Goal: Contribute content

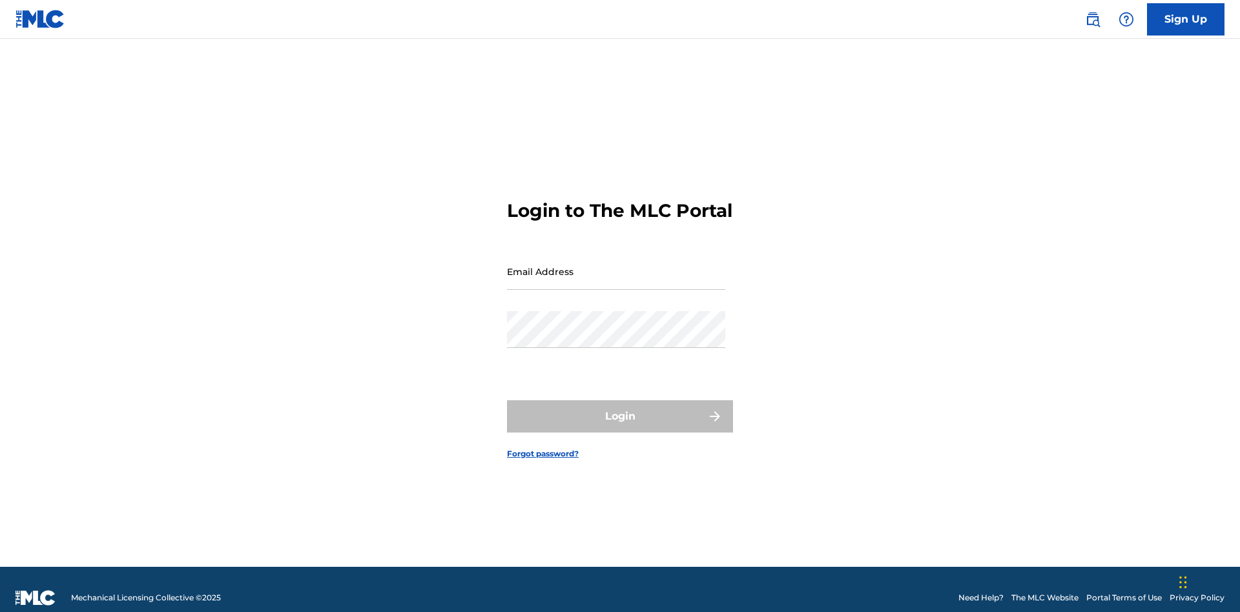
scroll to position [17, 0]
click at [616, 265] on input "Email Address" at bounding box center [616, 271] width 218 height 37
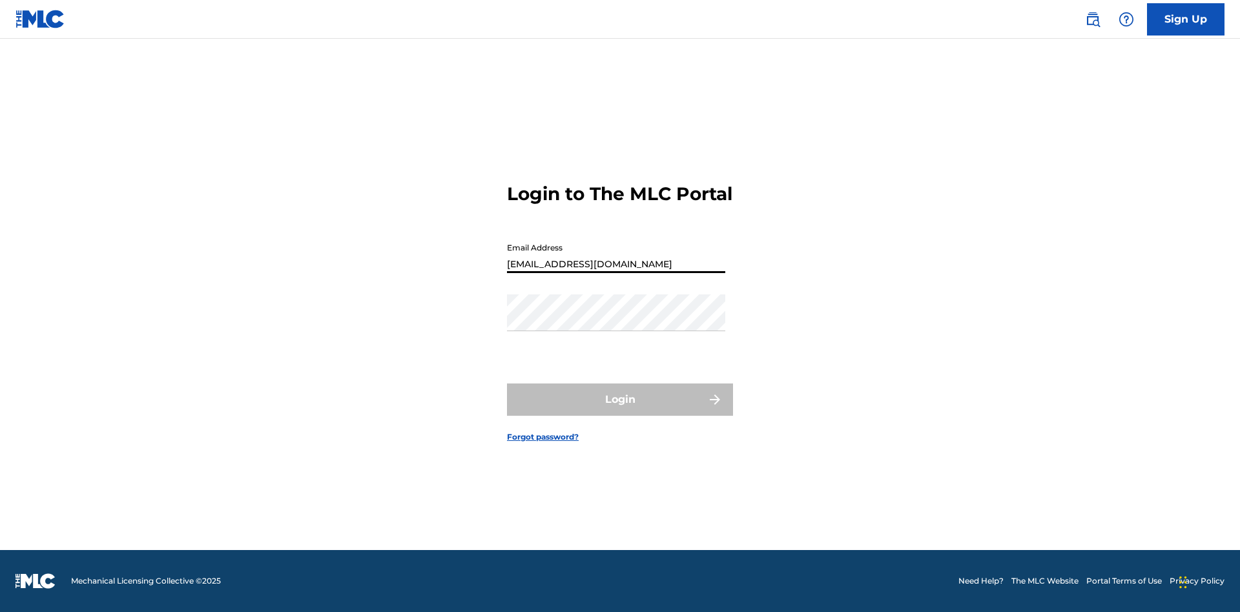
type input "[EMAIL_ADDRESS][DOMAIN_NAME]"
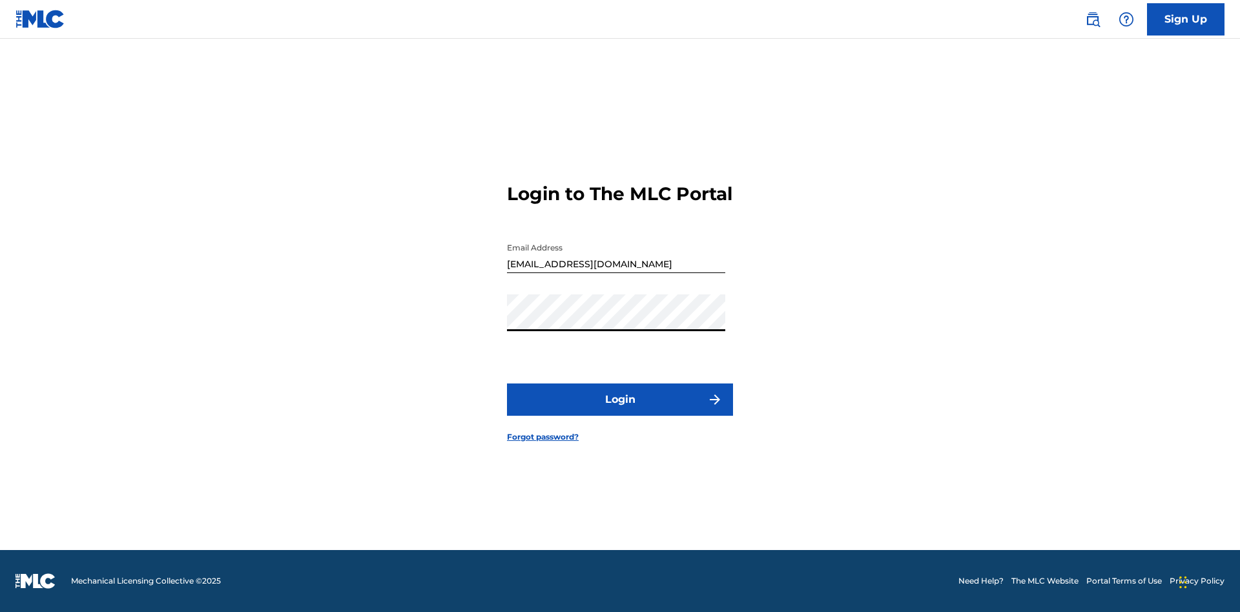
click at [620, 411] on button "Login" at bounding box center [620, 400] width 226 height 32
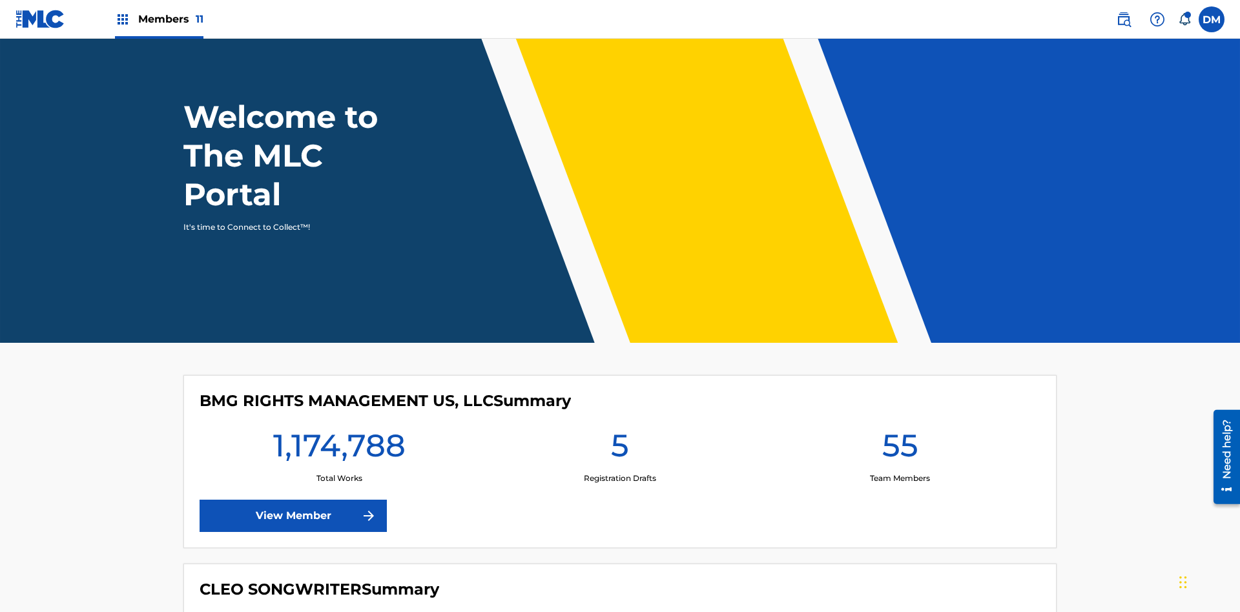
click at [159, 19] on span "Members 11" at bounding box center [170, 19] width 65 height 15
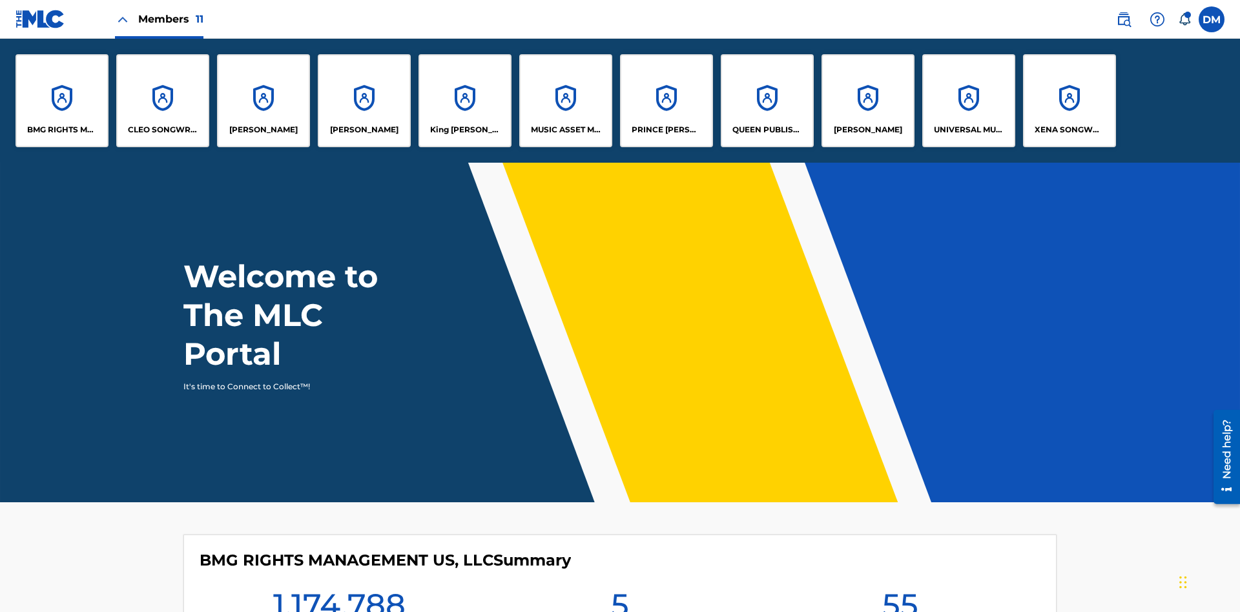
click at [968, 130] on p "UNIVERSAL MUSIC PUB GROUP" at bounding box center [969, 130] width 70 height 12
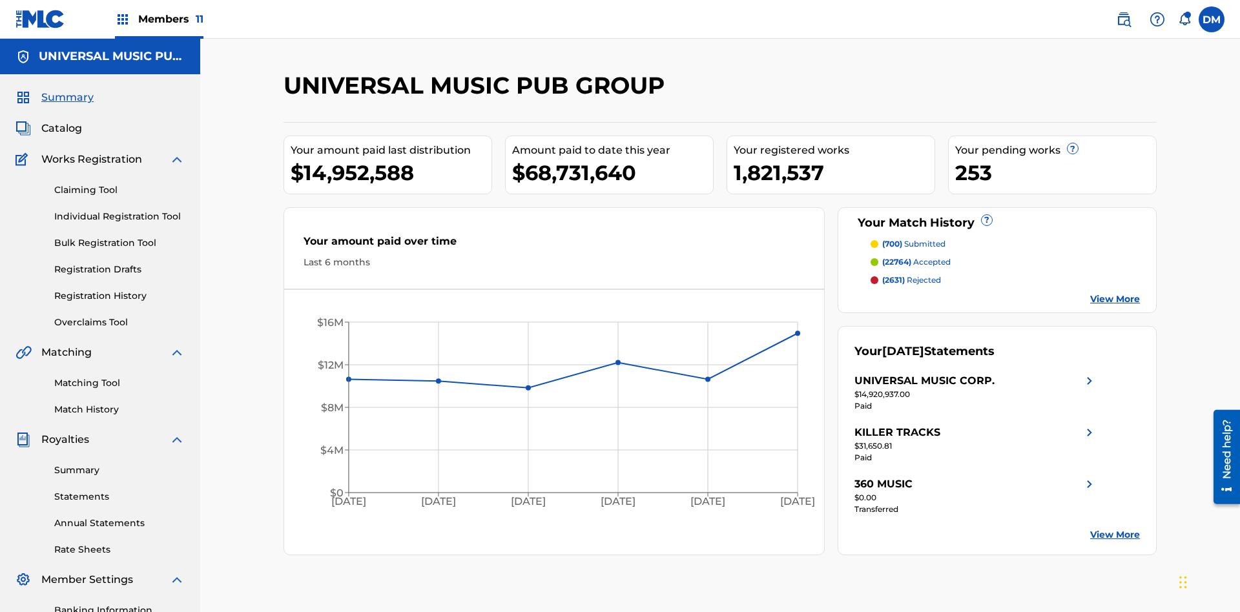
click at [119, 210] on link "Individual Registration Tool" at bounding box center [119, 217] width 130 height 14
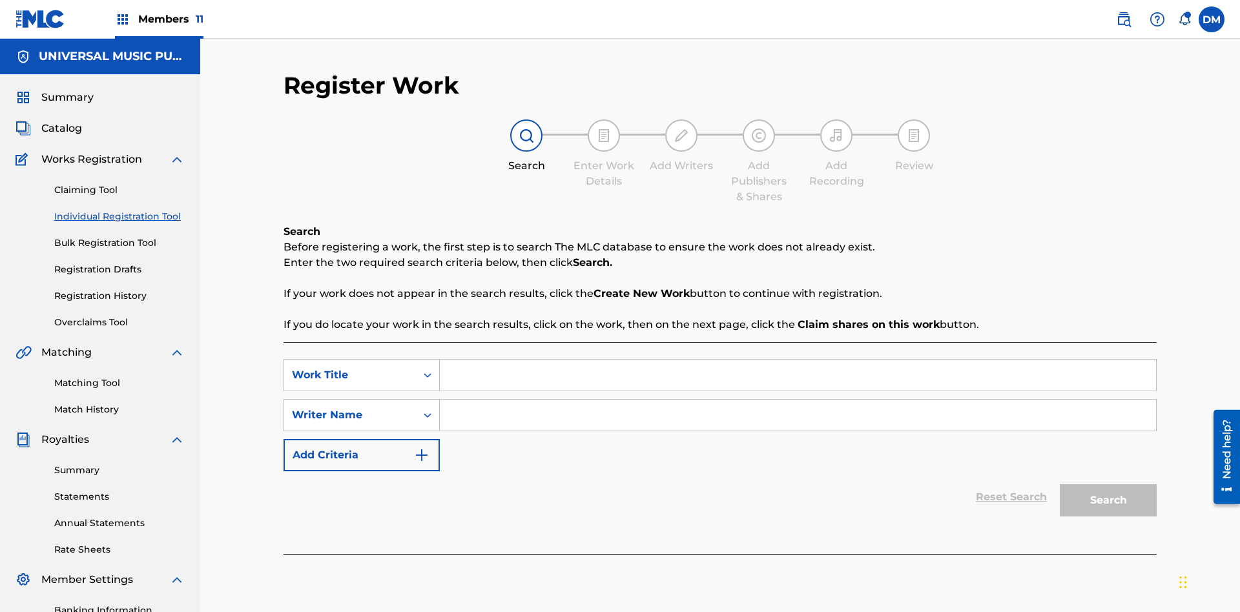
click at [797, 360] on input "Search Form" at bounding box center [798, 375] width 716 height 31
type input "Save At Recordings Page After Adding Recordings"
click at [797, 400] on input "Search Form" at bounding box center [798, 415] width 716 height 31
type input "QWERTYUIOP"
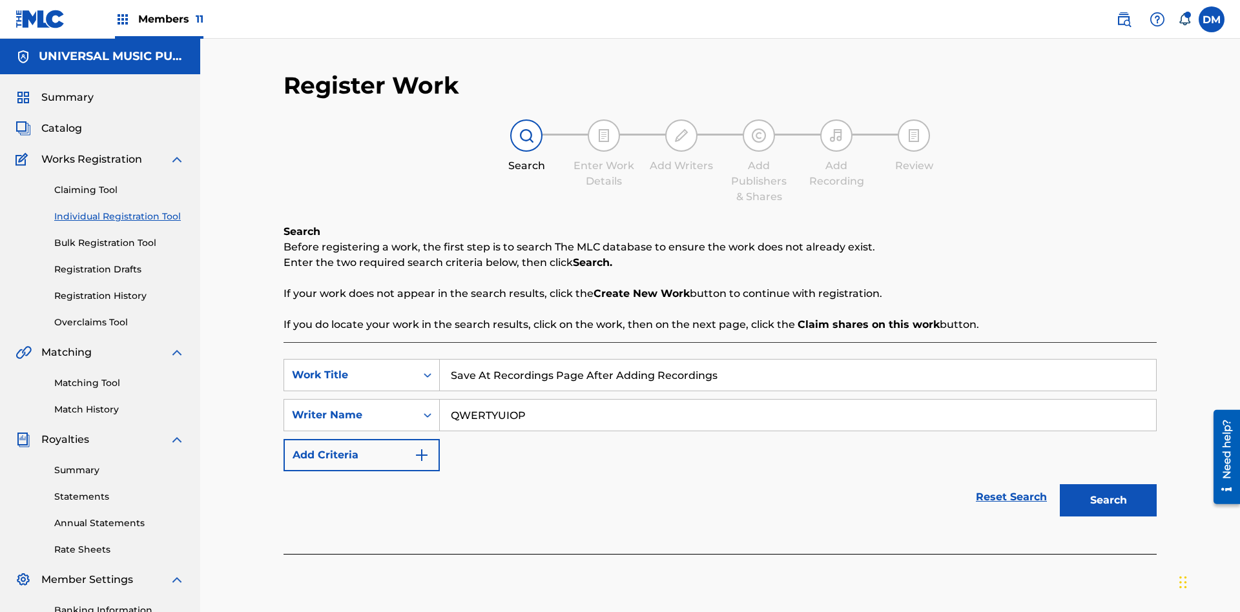
scroll to position [189, 0]
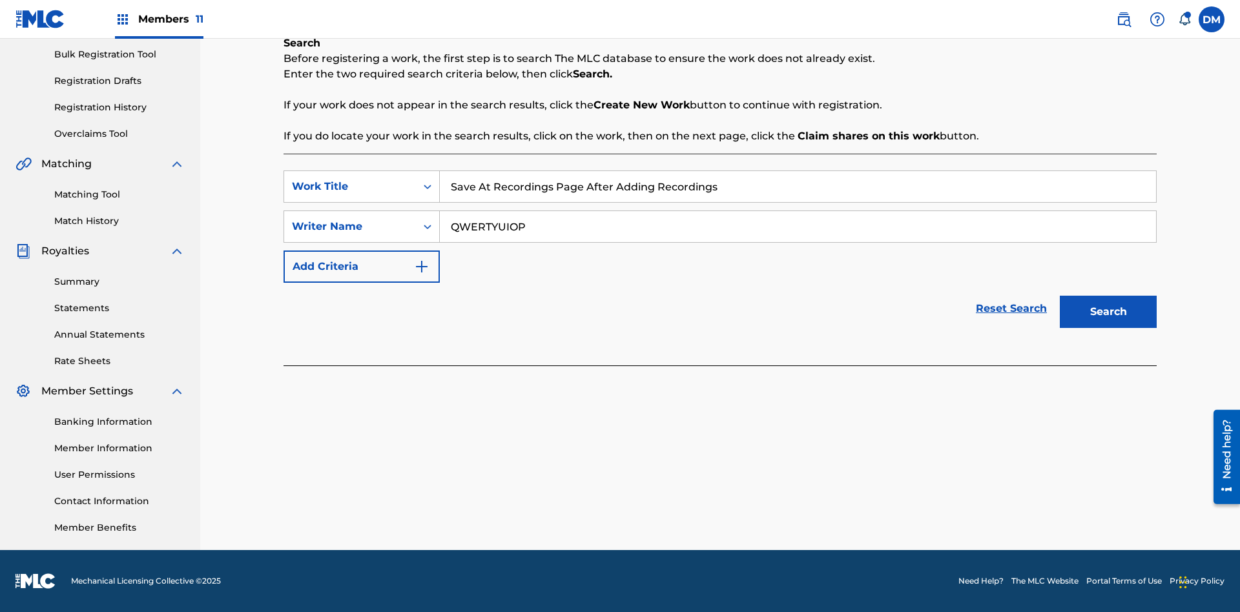
click at [1108, 312] on button "Search" at bounding box center [1108, 312] width 97 height 32
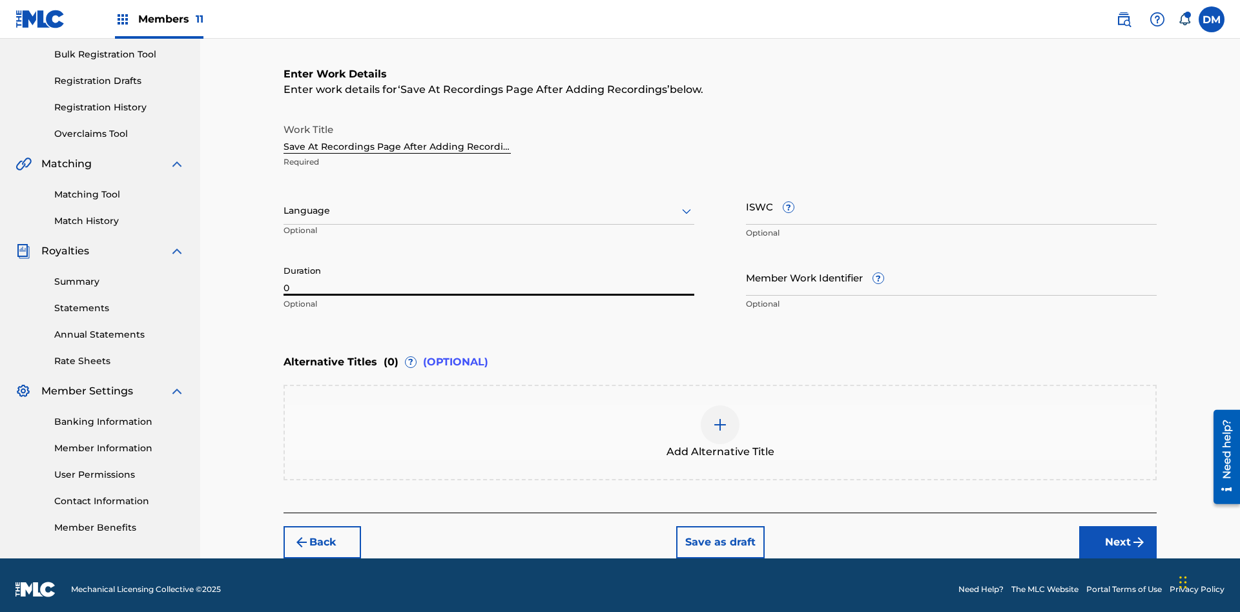
click at [489, 269] on input "0" at bounding box center [488, 277] width 411 height 37
type input "00:00"
click at [686, 203] on icon at bounding box center [686, 210] width 15 height 15
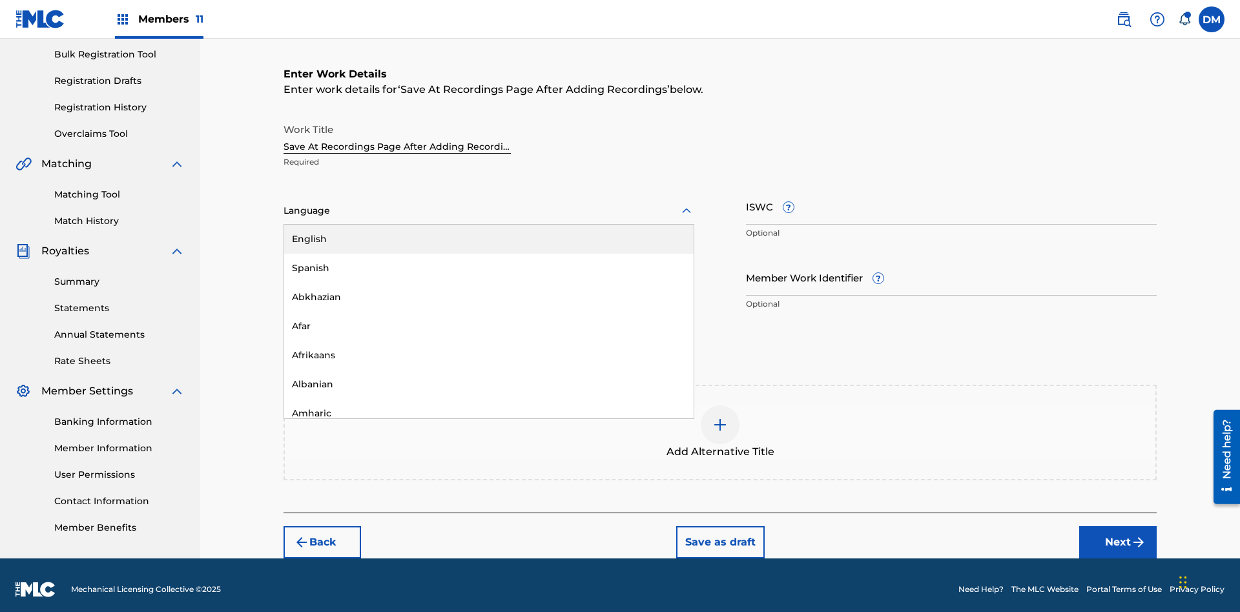
click at [489, 318] on div "Afar" at bounding box center [488, 326] width 409 height 29
click at [951, 269] on input "Member Work Identifier ?" at bounding box center [951, 277] width 411 height 37
click at [951, 198] on input "ISWC ?" at bounding box center [951, 206] width 411 height 37
click at [720, 424] on img at bounding box center [719, 424] width 15 height 15
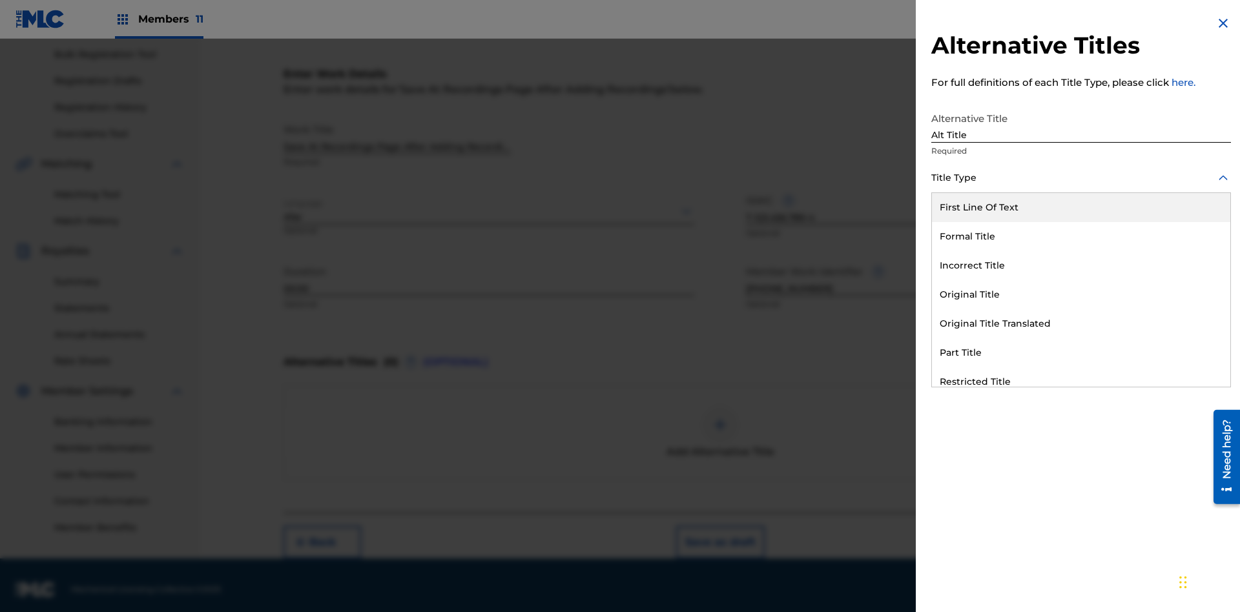
click at [1081, 294] on div "Original Title" at bounding box center [1081, 294] width 298 height 29
click at [1081, 236] on div at bounding box center [1081, 236] width 300 height 16
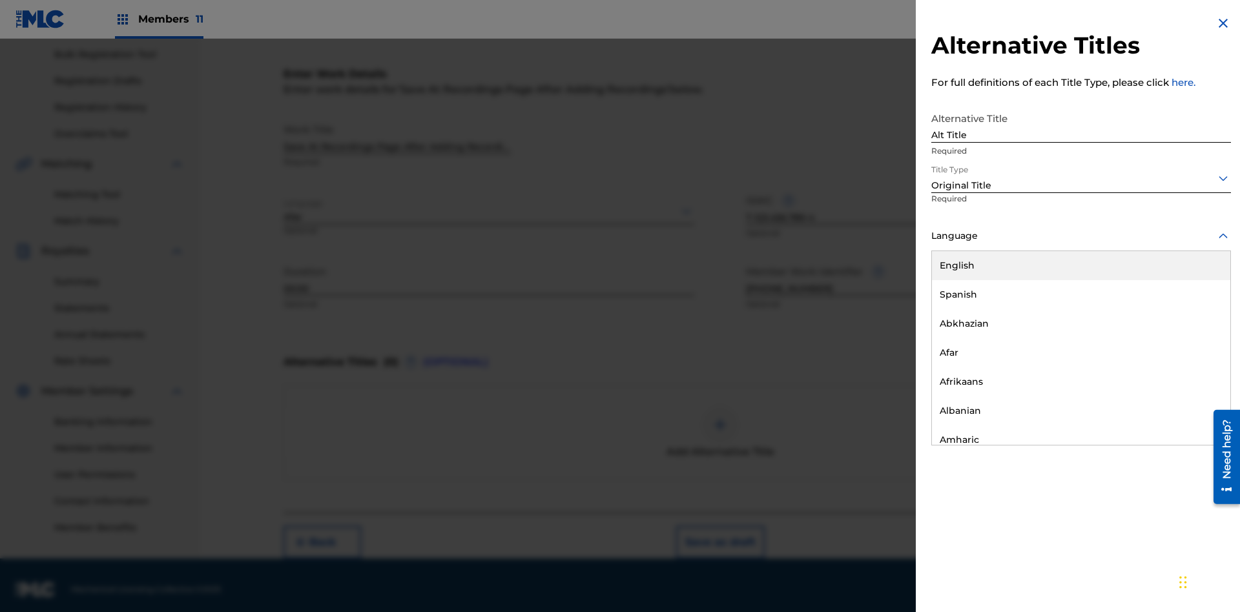
click at [1192, 311] on button "Add Title" at bounding box center [1191, 312] width 77 height 32
click at [1118, 534] on button "Next" at bounding box center [1117, 542] width 77 height 32
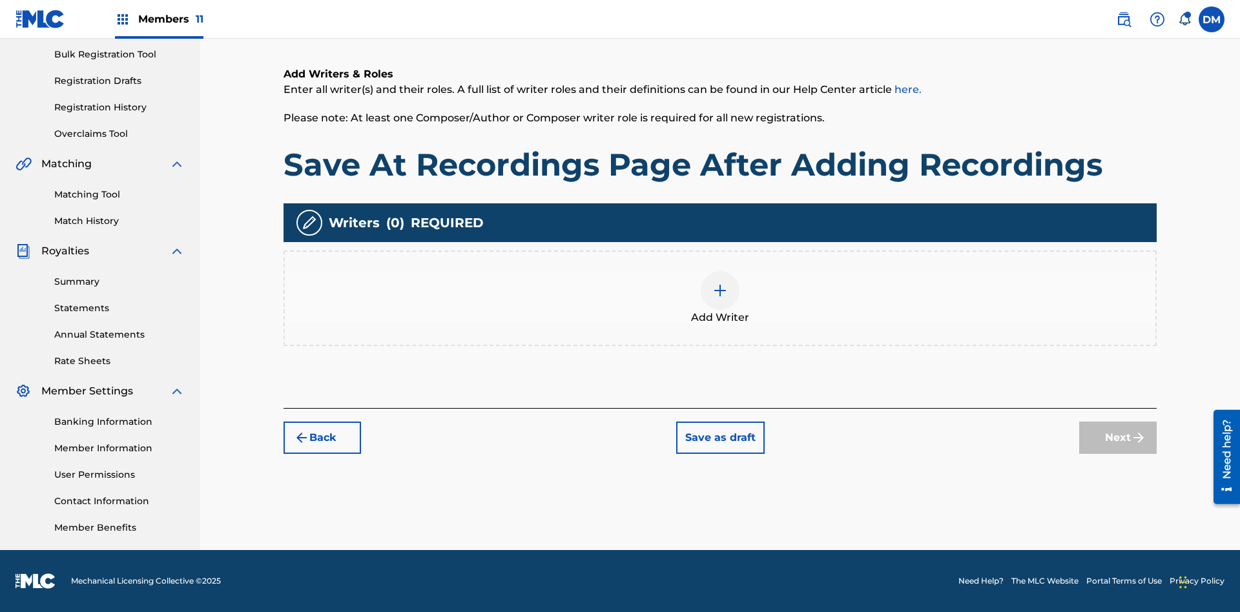
click at [720, 298] on img at bounding box center [719, 290] width 15 height 15
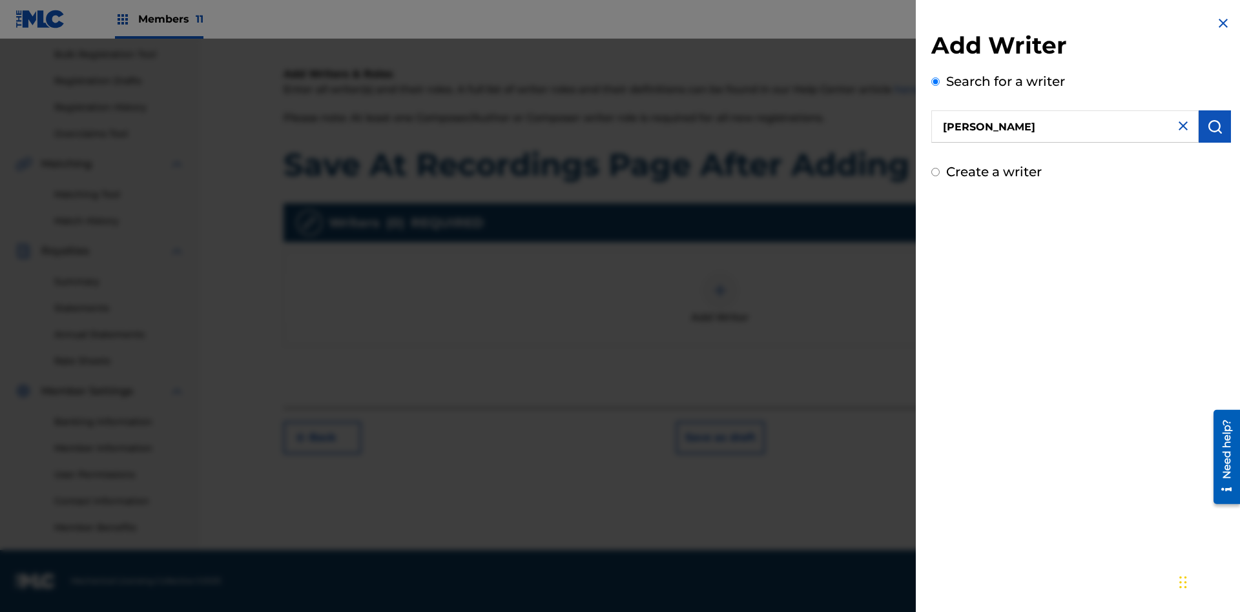
click at [1215, 127] on img "submit" at bounding box center [1214, 126] width 15 height 15
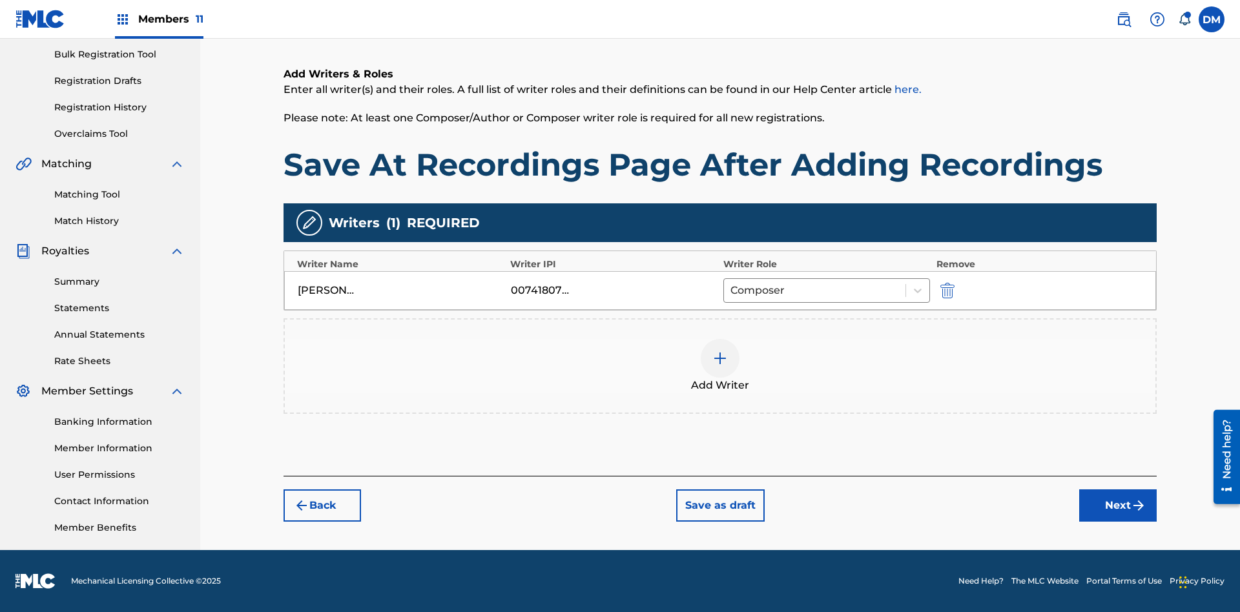
click at [1118, 507] on button "Next" at bounding box center [1117, 505] width 77 height 32
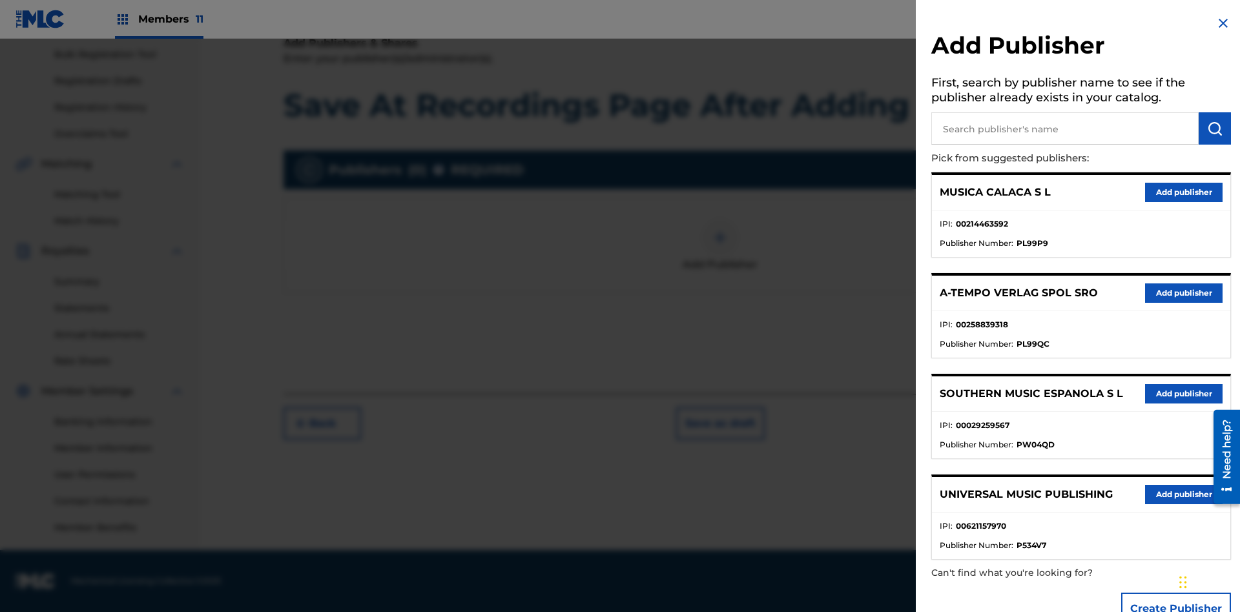
click at [1065, 128] on input "text" at bounding box center [1064, 128] width 267 height 32
type input "Test2025.08.18.04.37.15"
click at [1215, 128] on img "submit" at bounding box center [1214, 128] width 15 height 15
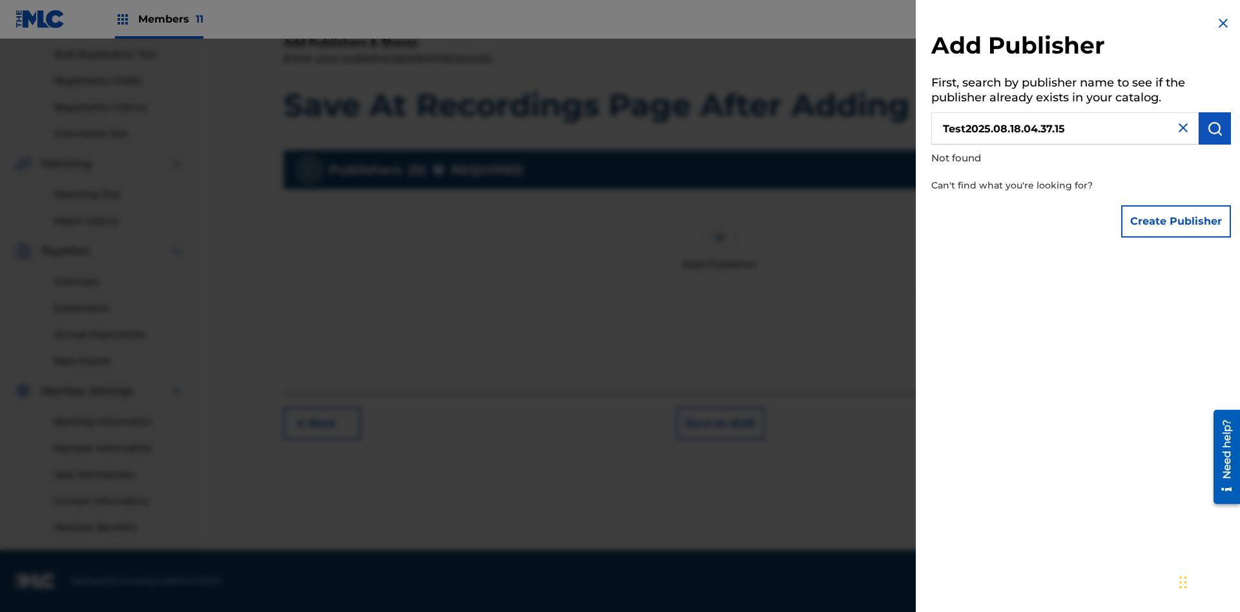
click at [1176, 221] on button "Create Publisher" at bounding box center [1176, 221] width 110 height 32
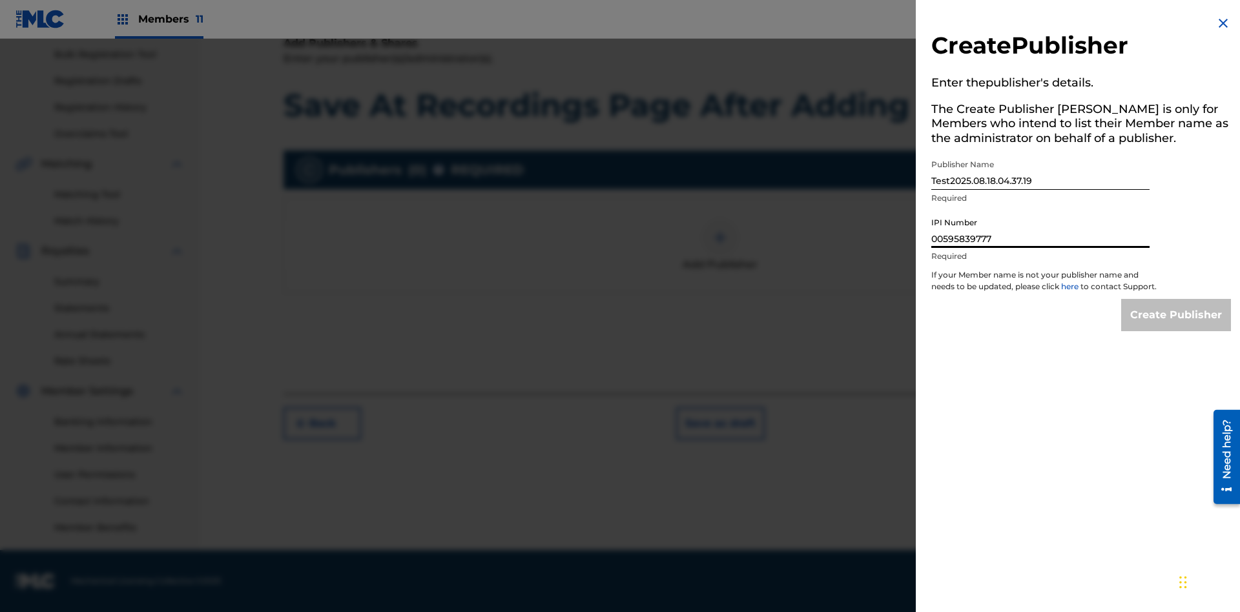
click at [1176, 327] on input "Create Publisher" at bounding box center [1176, 315] width 110 height 32
click at [1176, 299] on input "Create Publisher" at bounding box center [1176, 315] width 110 height 32
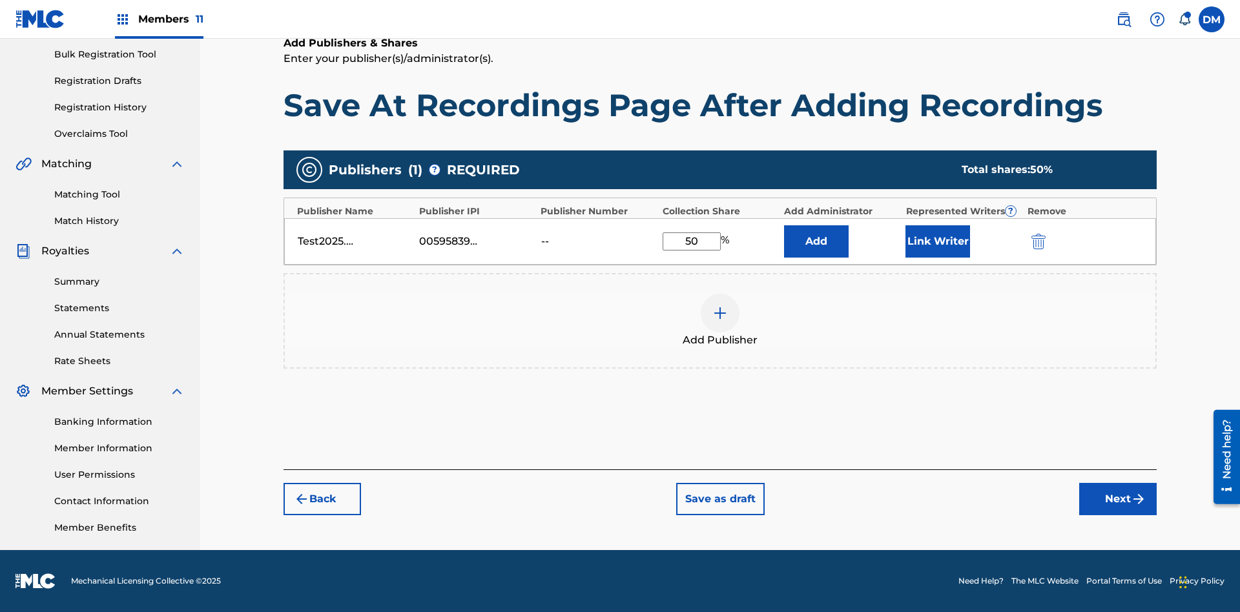
type input "50"
click at [938, 241] on button "Link Writer" at bounding box center [937, 241] width 65 height 32
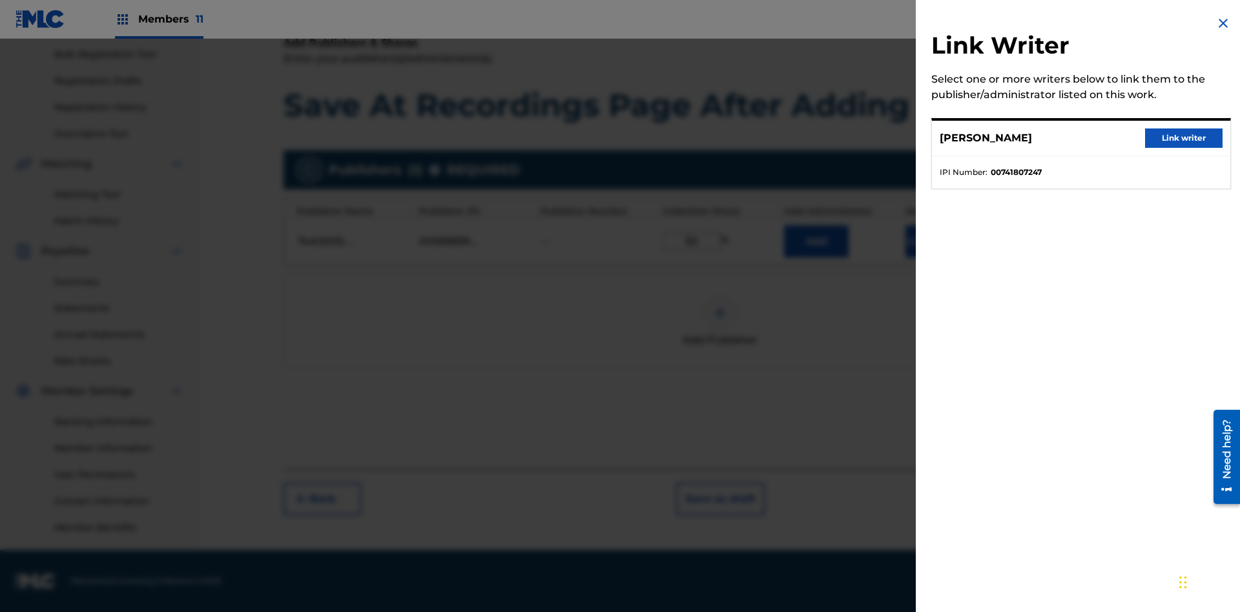
click at [1184, 138] on button "Link writer" at bounding box center [1183, 137] width 77 height 19
click at [938, 258] on button "Link Writer" at bounding box center [937, 241] width 65 height 32
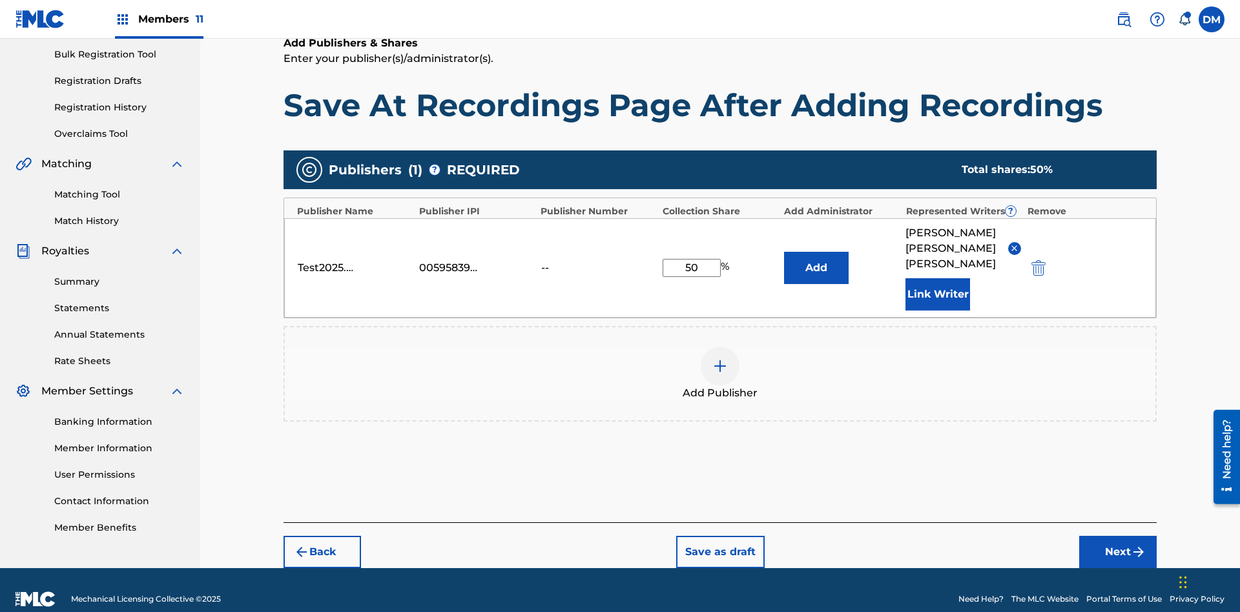
click at [816, 257] on button "Add" at bounding box center [816, 268] width 65 height 32
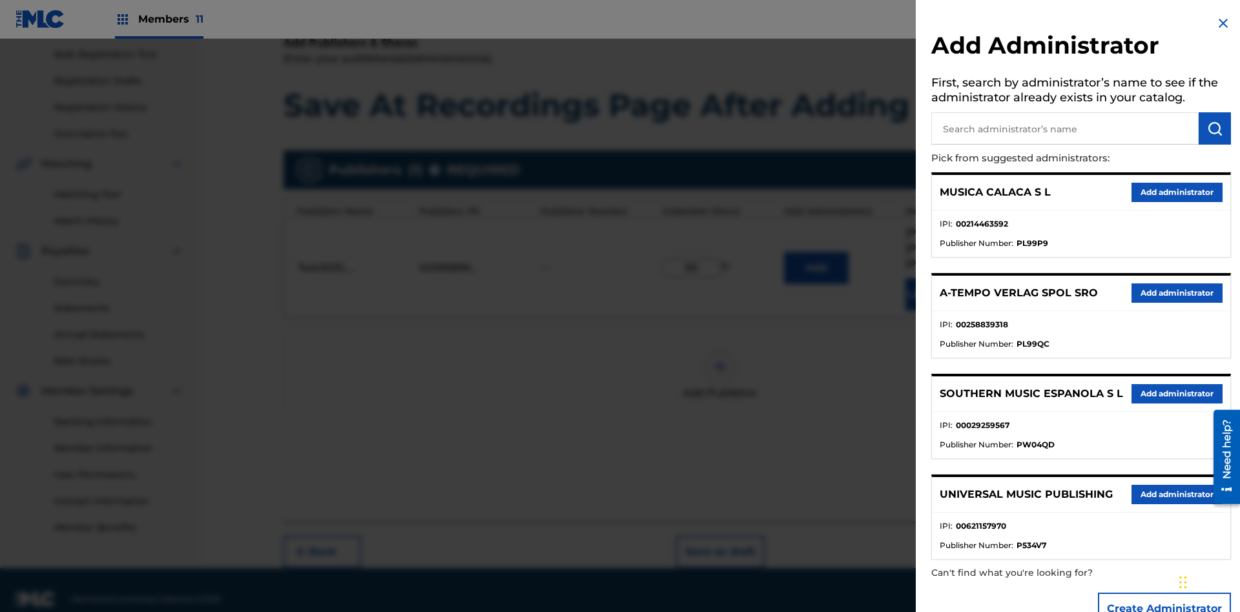
click at [1065, 128] on input "text" at bounding box center [1064, 128] width 267 height 32
click at [1215, 128] on img "submit" at bounding box center [1214, 128] width 15 height 15
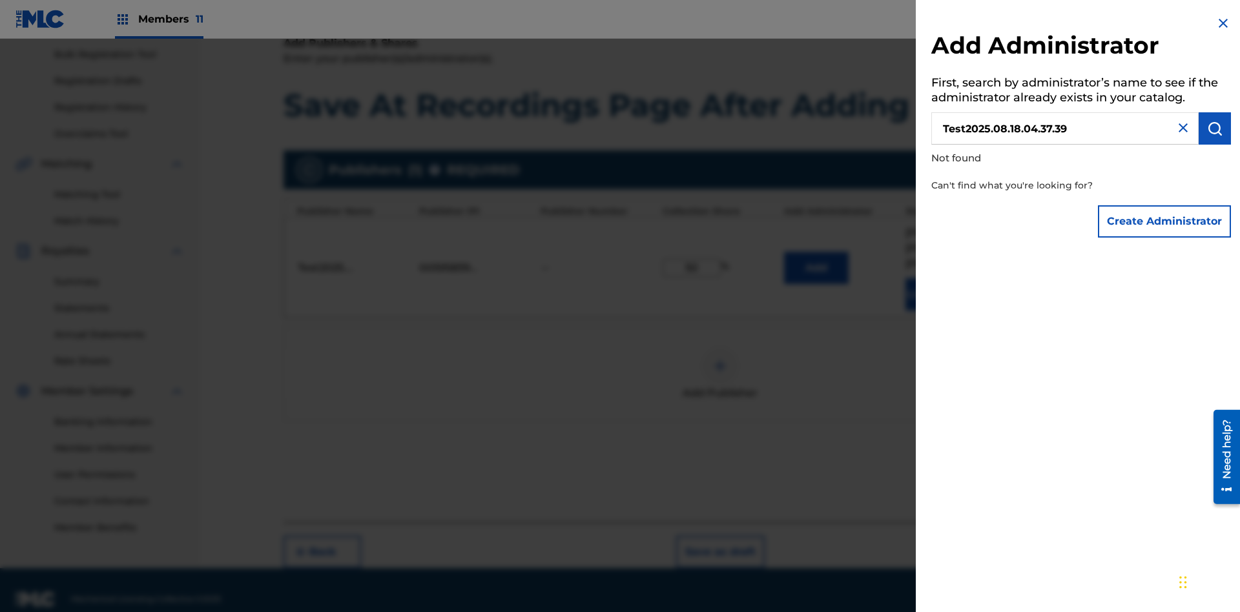
click at [1165, 221] on button "Create Administrator" at bounding box center [1164, 221] width 133 height 32
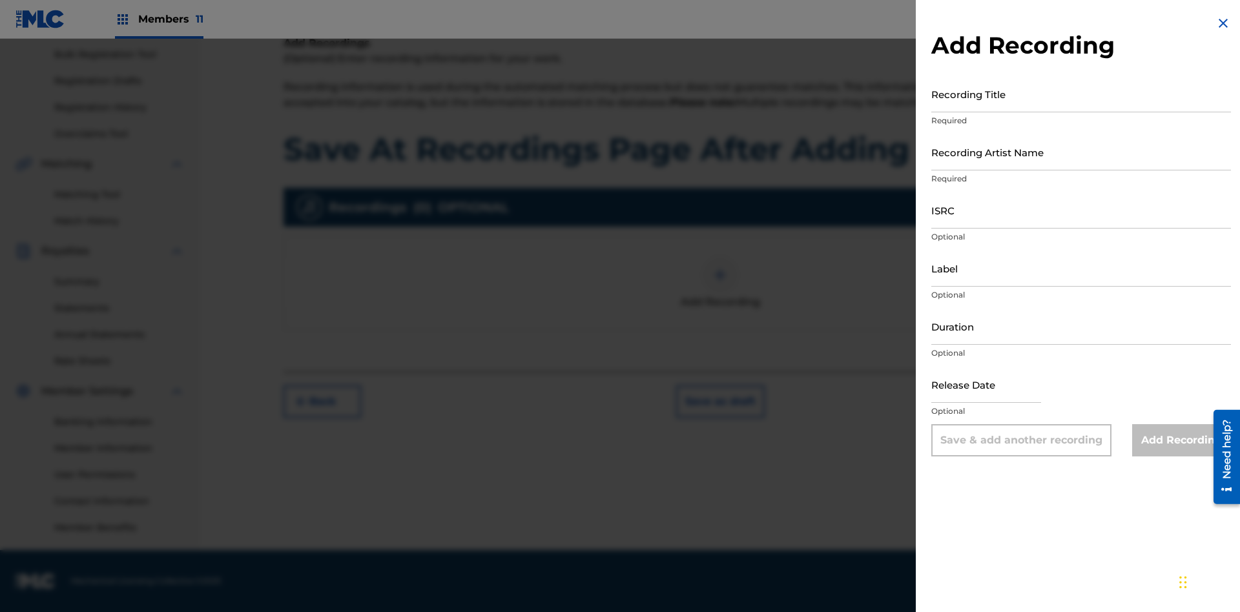
click at [1081, 94] on input "Recording Title" at bounding box center [1081, 94] width 300 height 37
type input "Best Song Ever"
click at [1081, 152] on input "Recording Artist Name" at bounding box center [1081, 152] width 300 height 37
type input "[PERSON_NAME]"
click at [1081, 210] on input "ISRC" at bounding box center [1081, 210] width 300 height 37
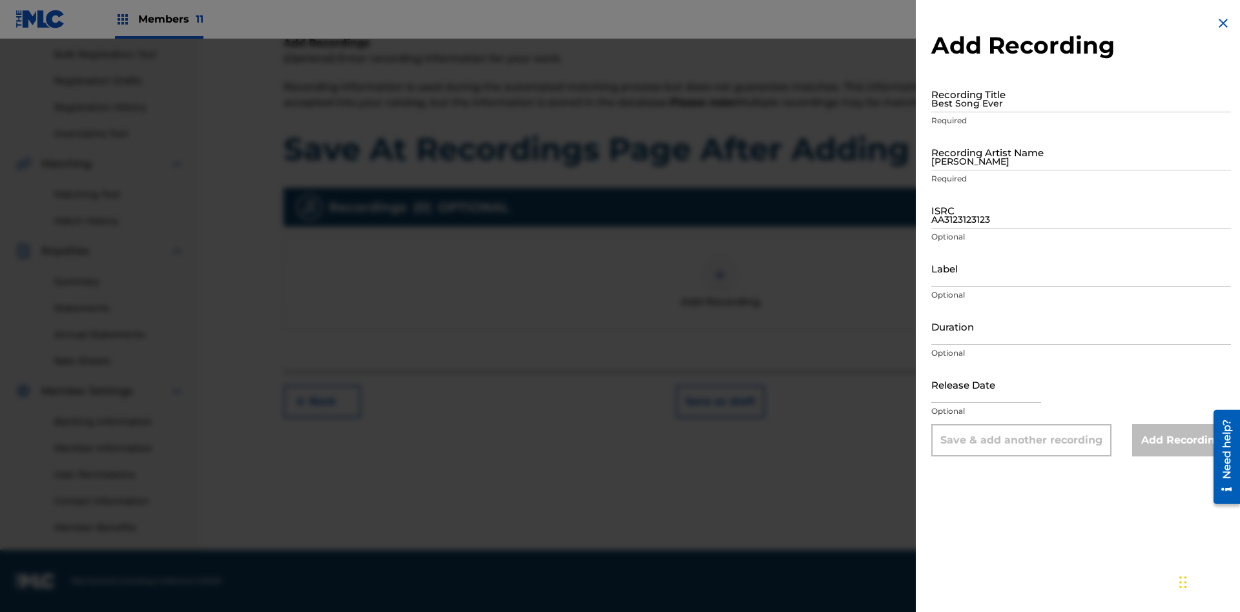
click at [1081, 268] on input "Label" at bounding box center [1081, 268] width 300 height 37
click at [1081, 326] on input "Duration" at bounding box center [1081, 326] width 300 height 37
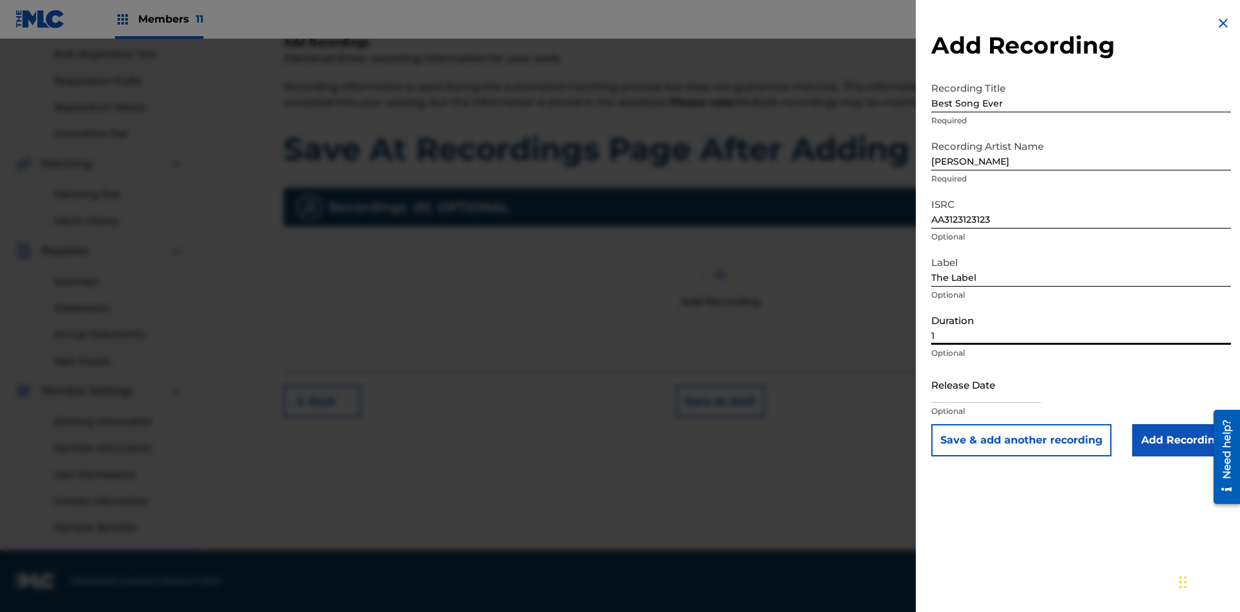
click at [1081, 326] on input "1" at bounding box center [1081, 326] width 300 height 37
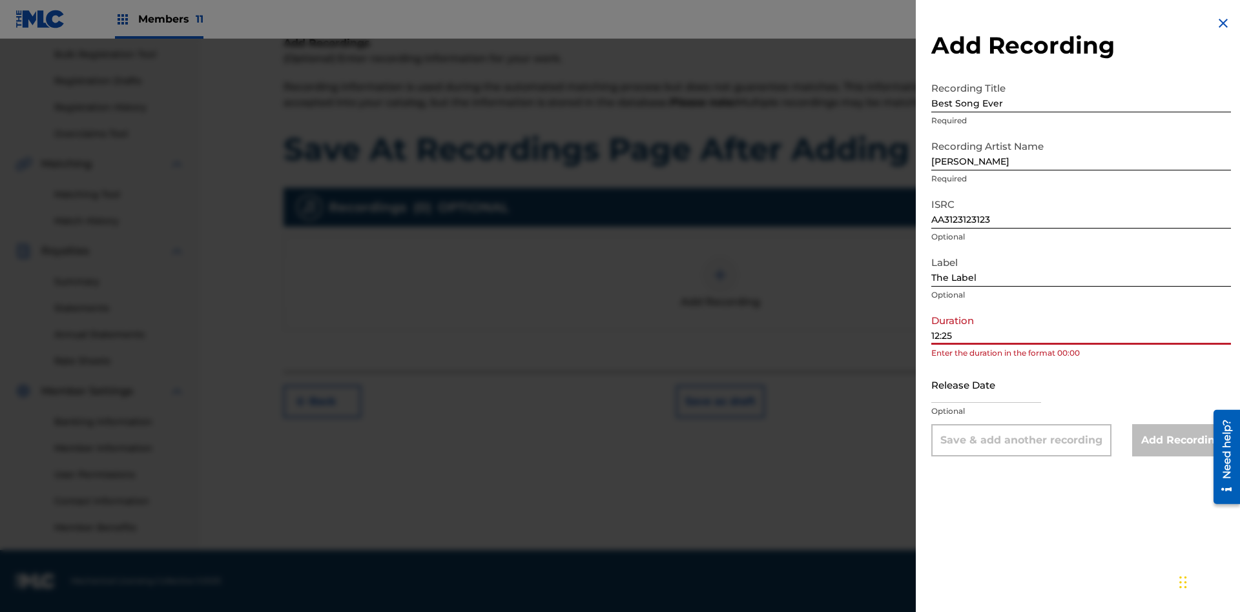
click at [996, 385] on input "text" at bounding box center [986, 384] width 110 height 37
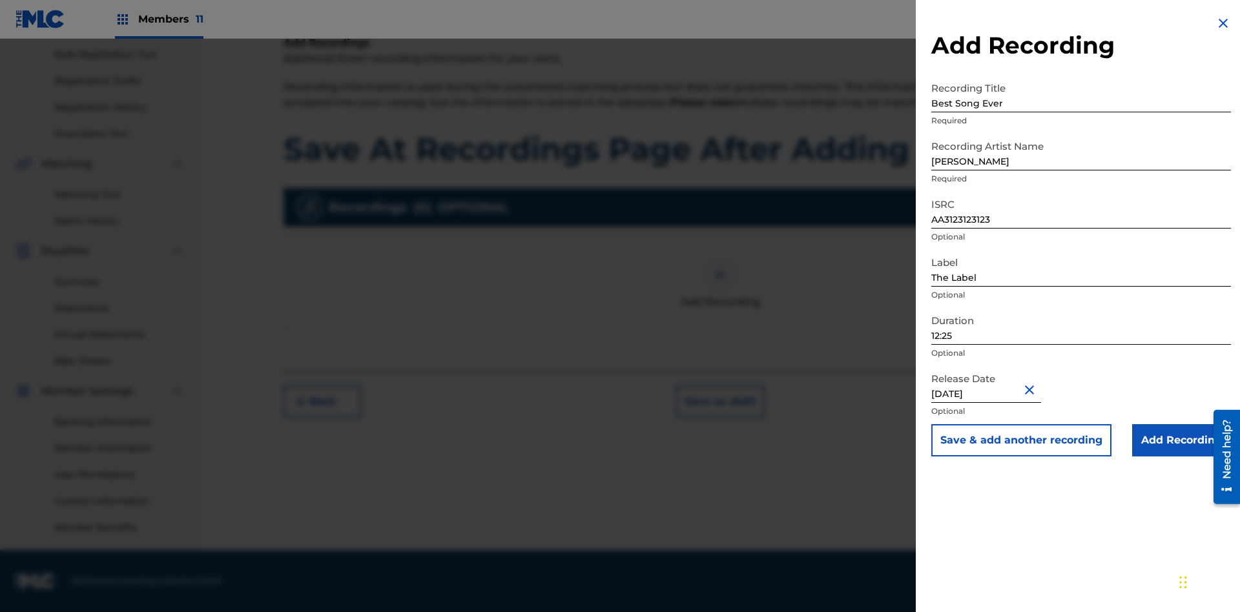
click at [1181, 440] on input "Add Recording" at bounding box center [1181, 440] width 99 height 32
click at [719, 418] on button "Save as draft" at bounding box center [720, 401] width 88 height 32
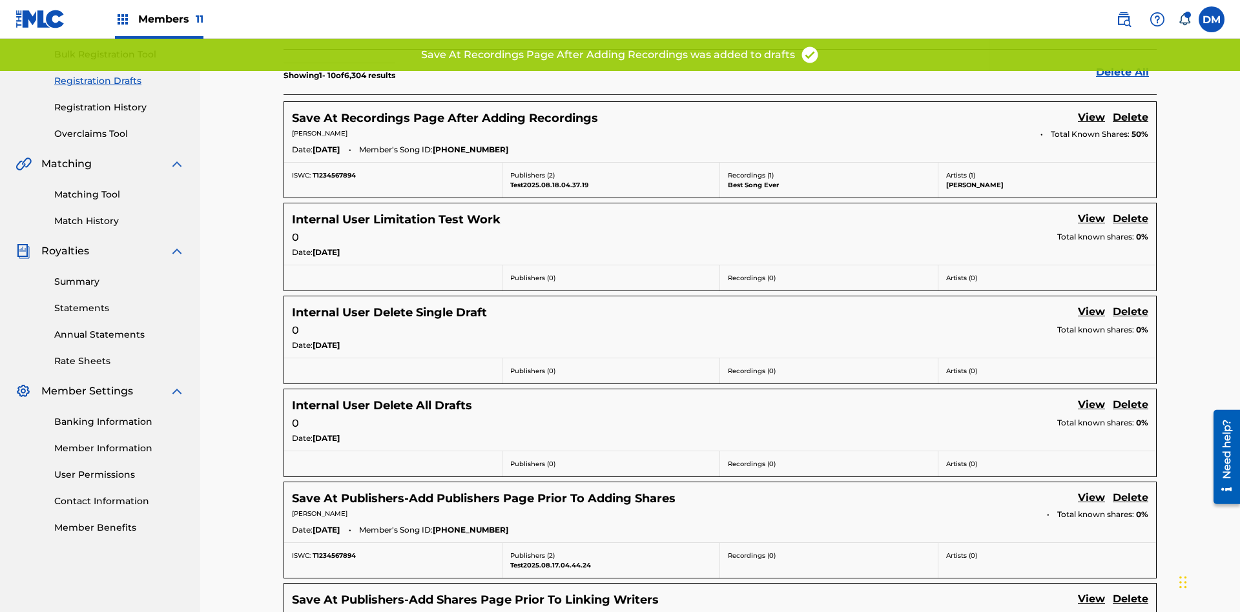
click at [1091, 110] on link "View" at bounding box center [1091, 118] width 27 height 17
